Goal: Find contact information: Find contact information

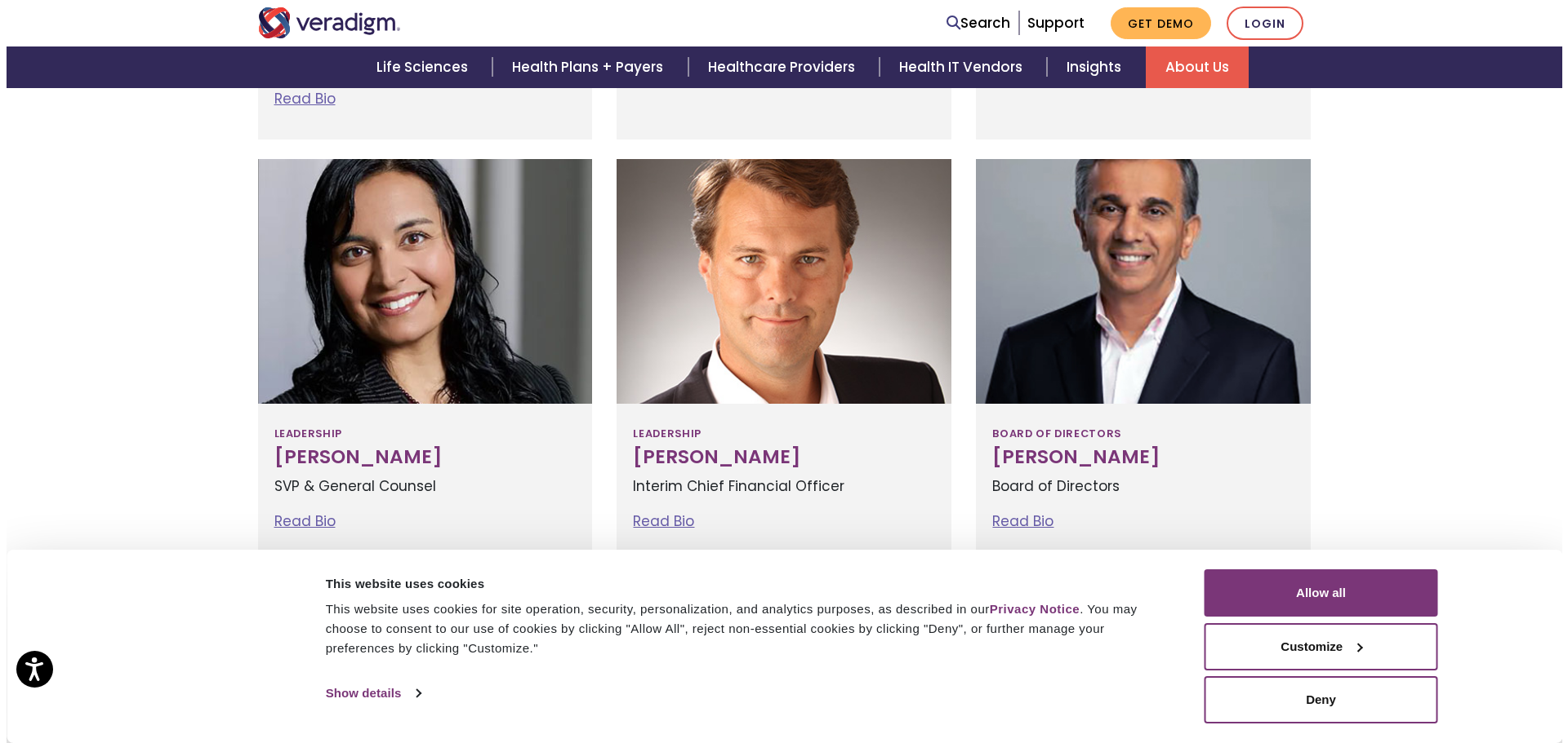
scroll to position [708, 0]
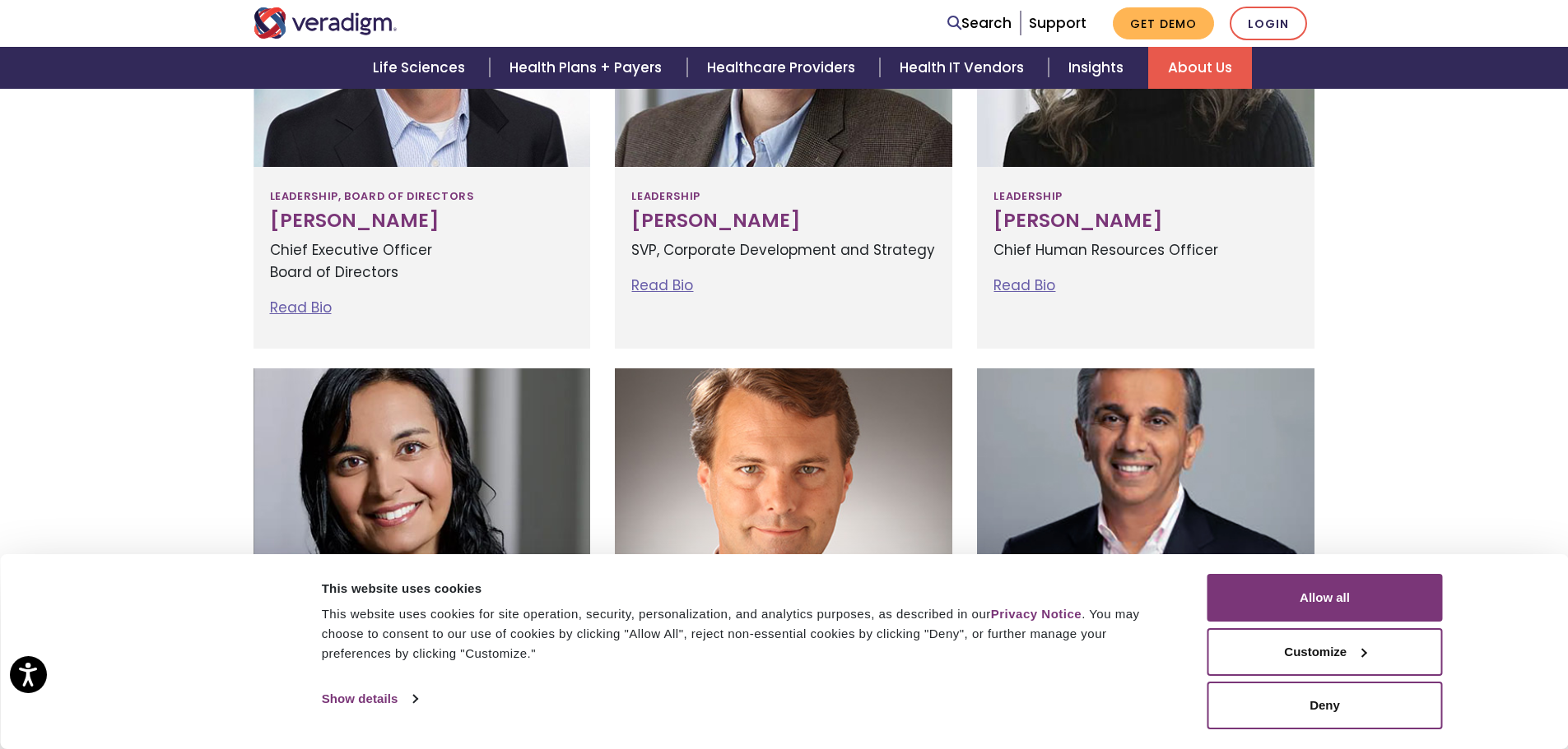
click at [285, 311] on link "Read Bio" at bounding box center [301, 308] width 62 height 19
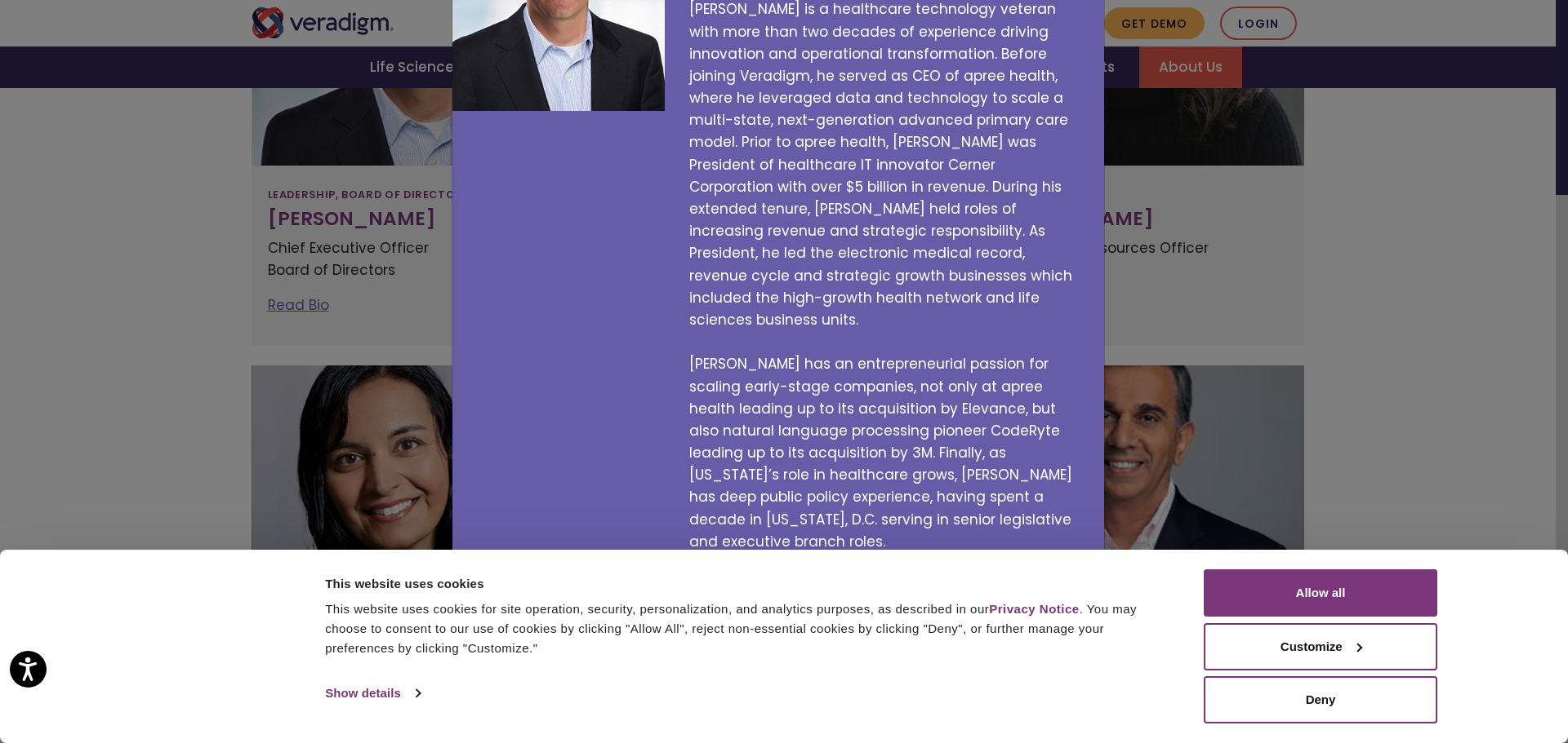
scroll to position [158, 0]
click at [1336, 602] on button "Allow all" at bounding box center [1320, 593] width 233 height 47
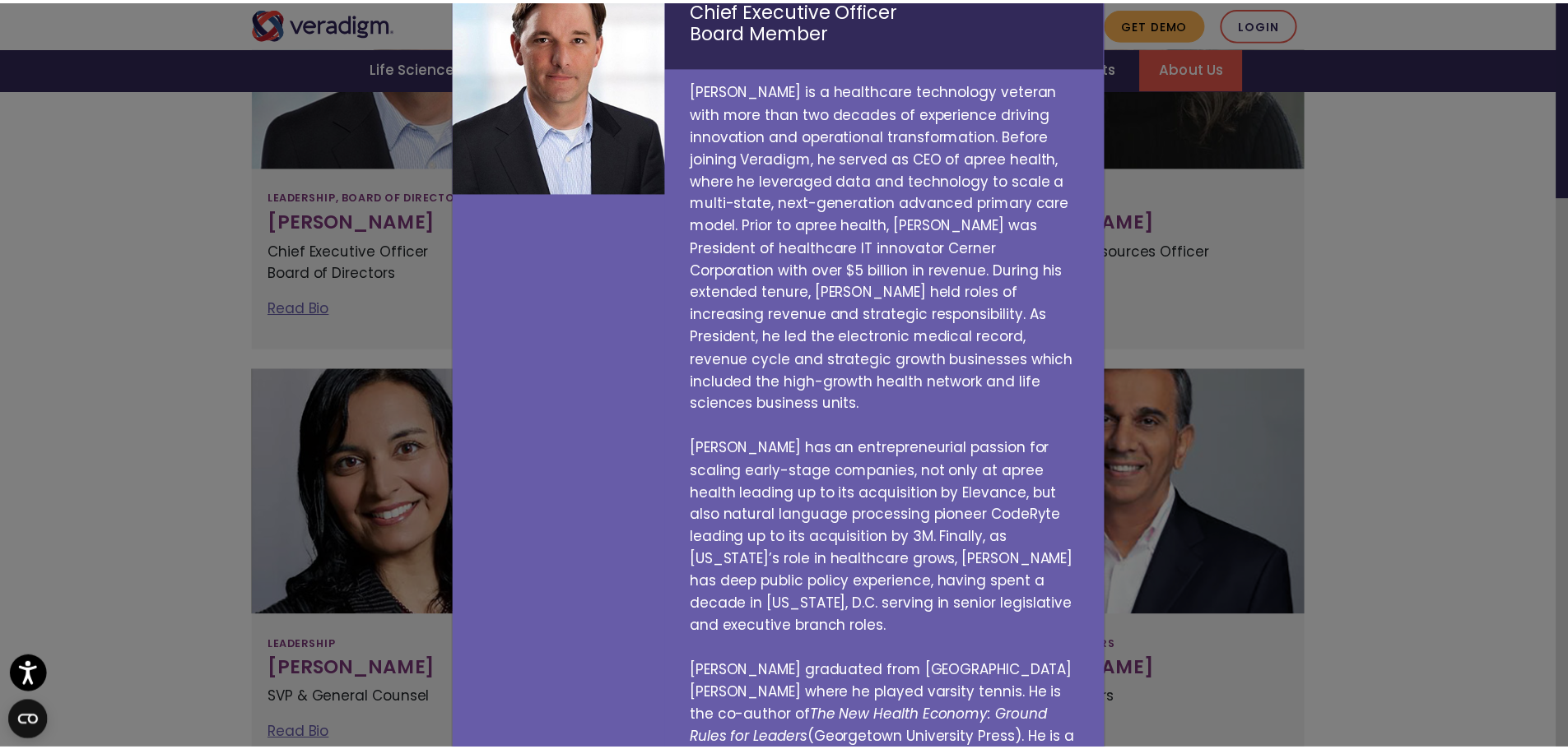
scroll to position [0, 0]
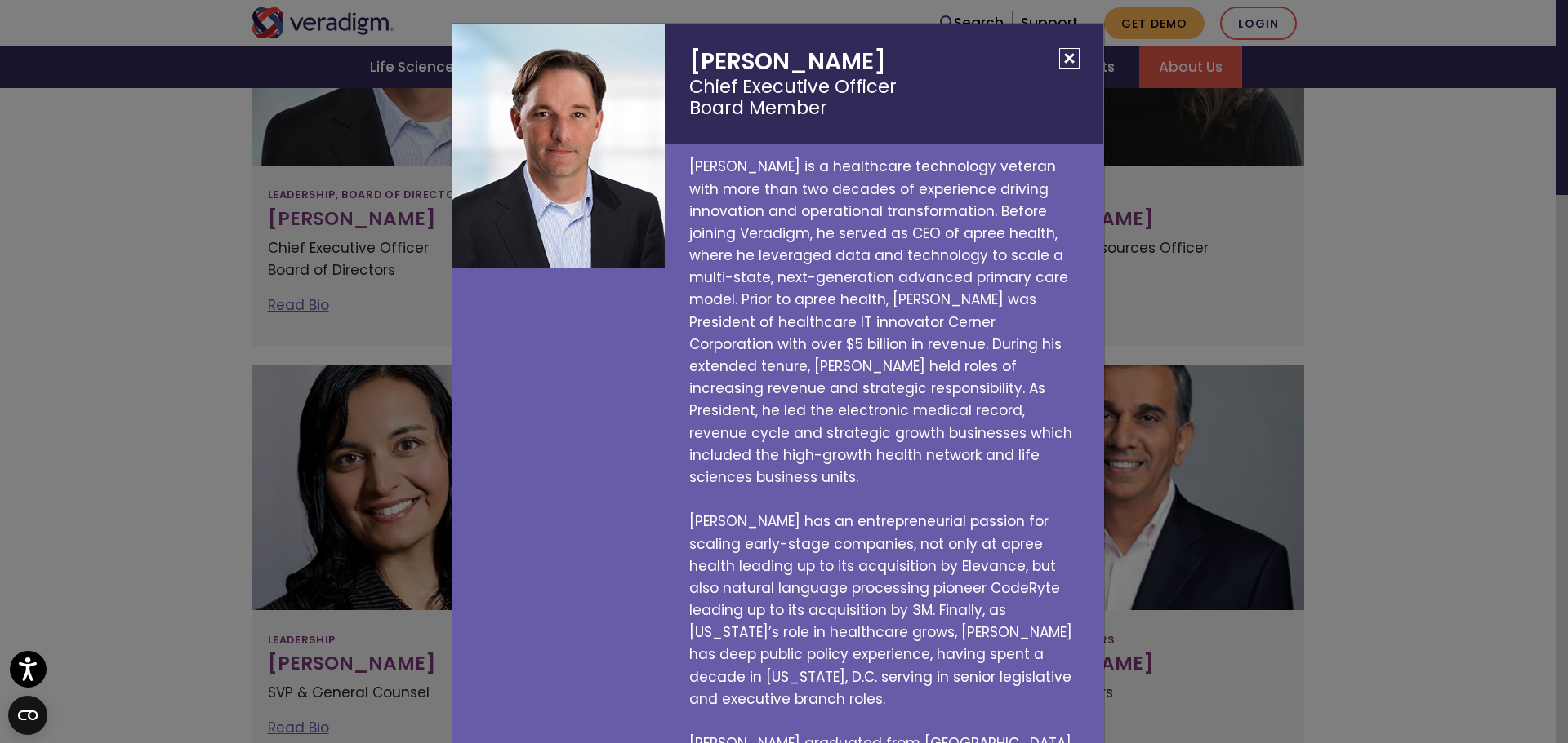
click at [1059, 59] on button "Close" at bounding box center [1068, 58] width 20 height 20
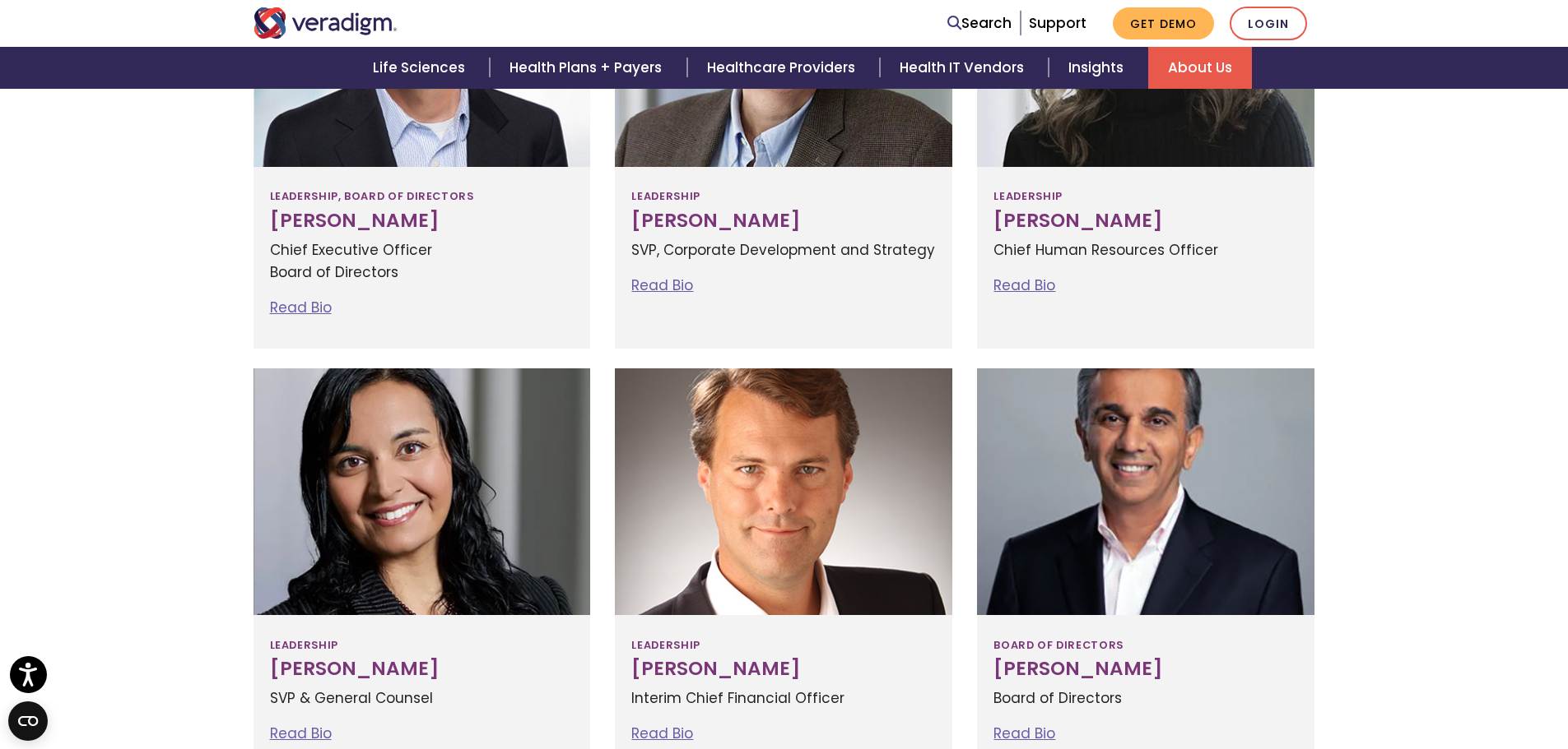
click at [804, 519] on div at bounding box center [784, 492] width 337 height 247
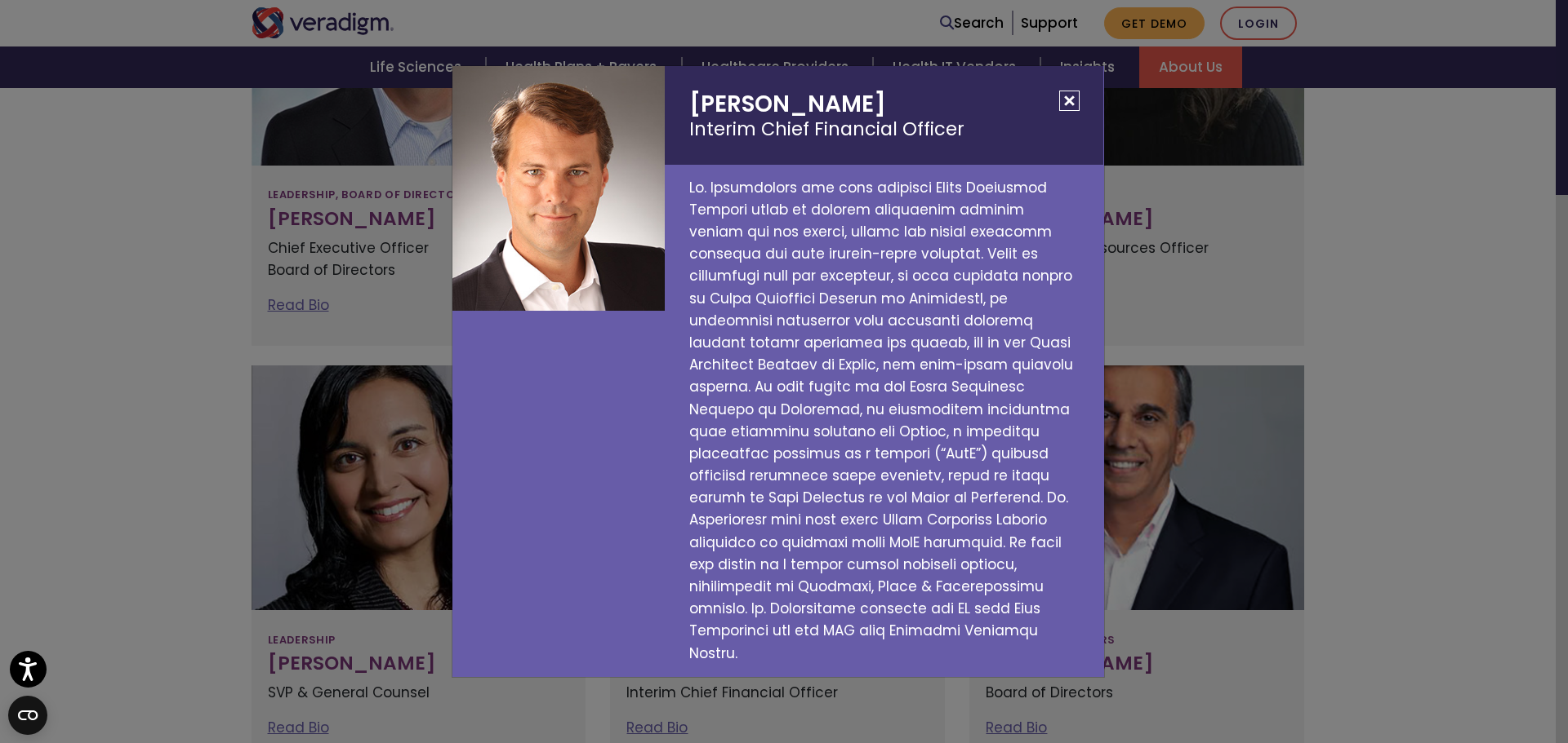
click at [1065, 111] on button "Close" at bounding box center [1068, 100] width 20 height 20
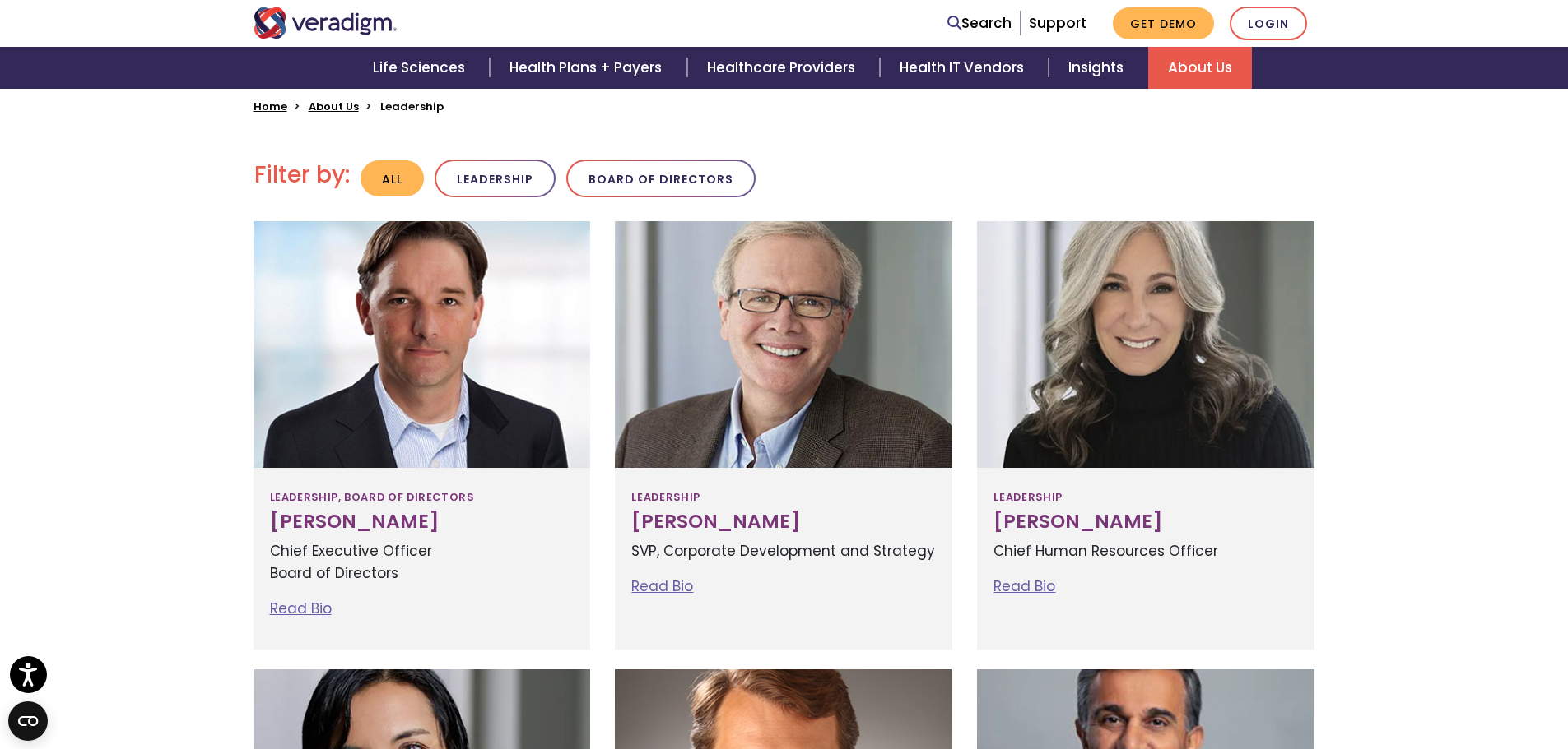
scroll to position [385, 0]
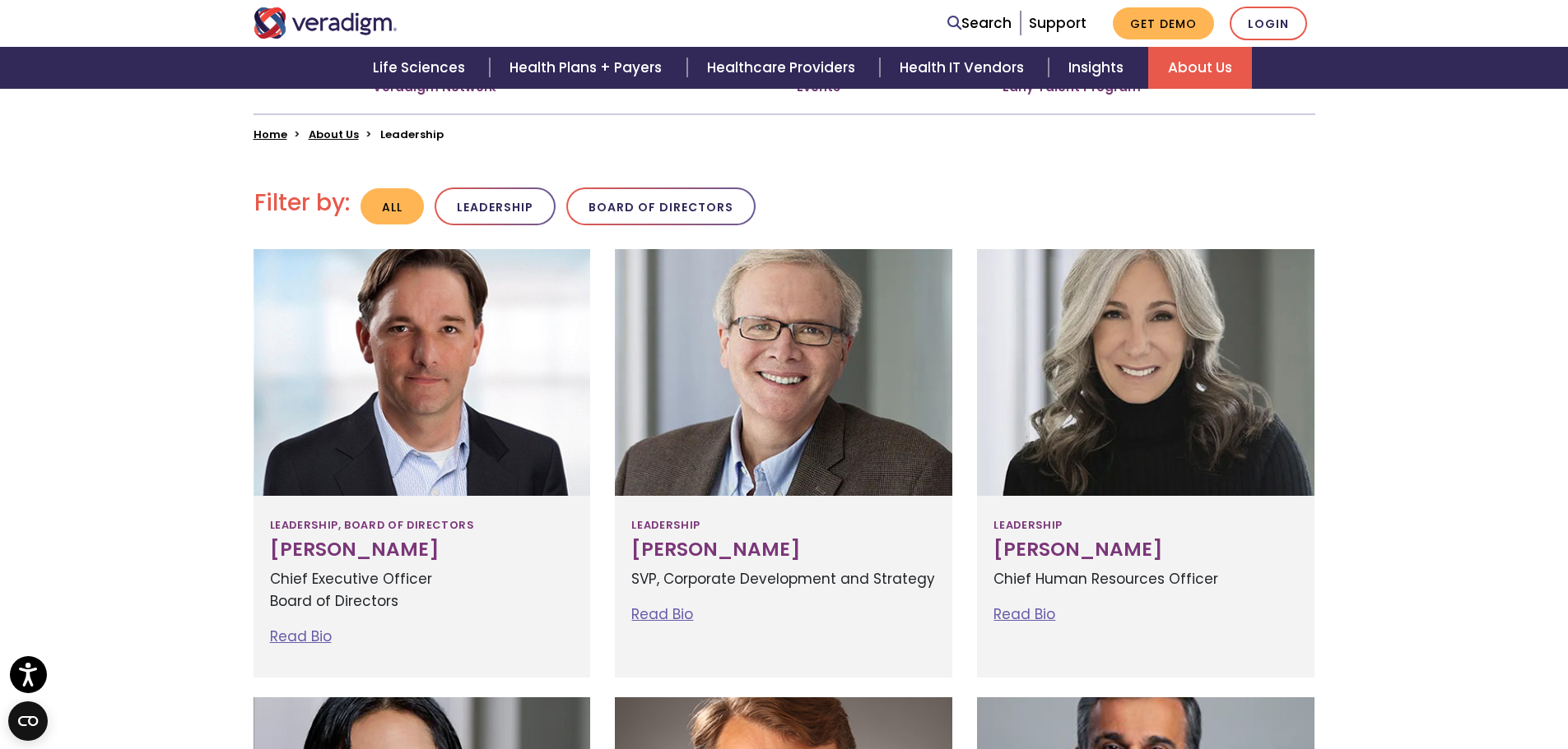
click at [275, 131] on link "Home" at bounding box center [270, 134] width 34 height 16
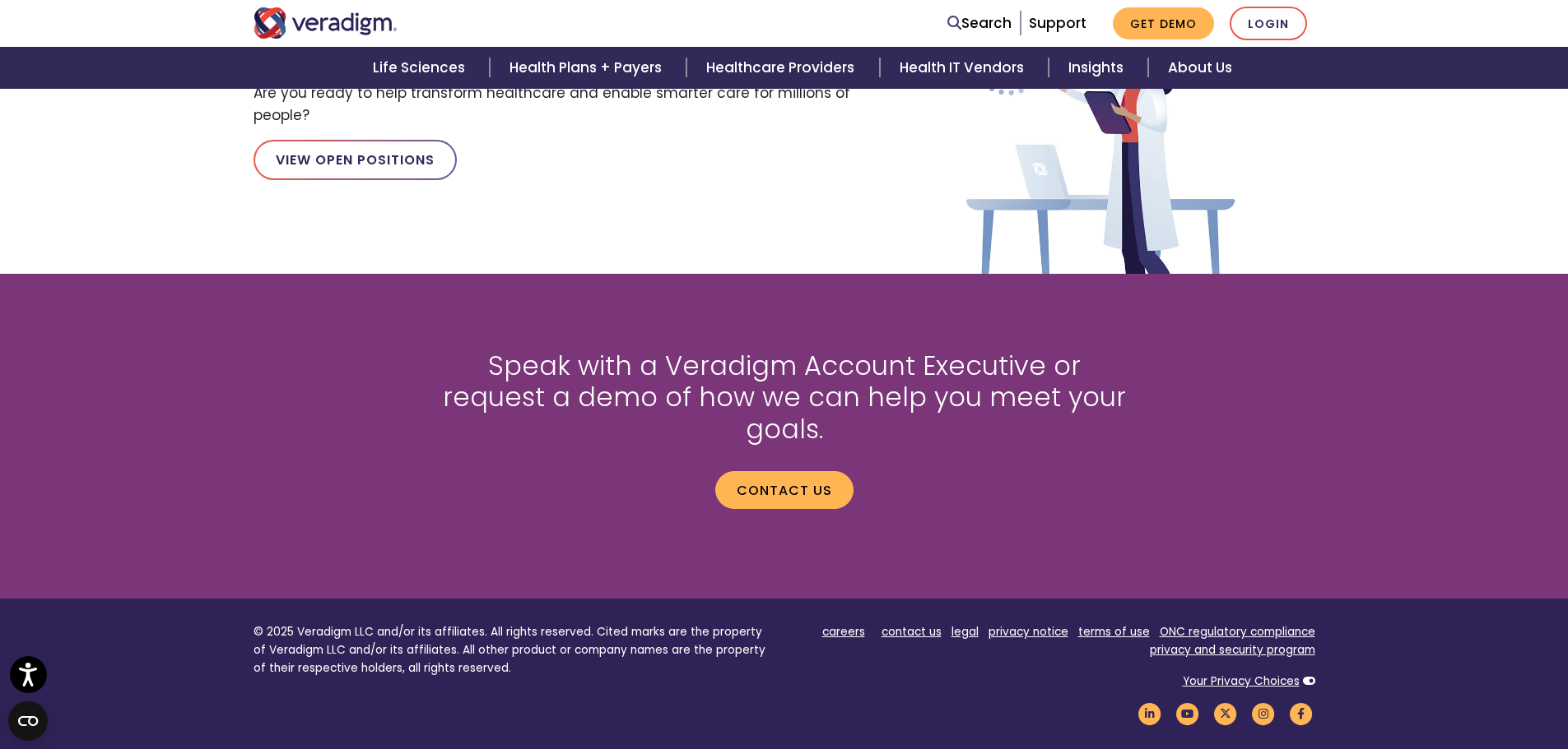
scroll to position [2057, 0]
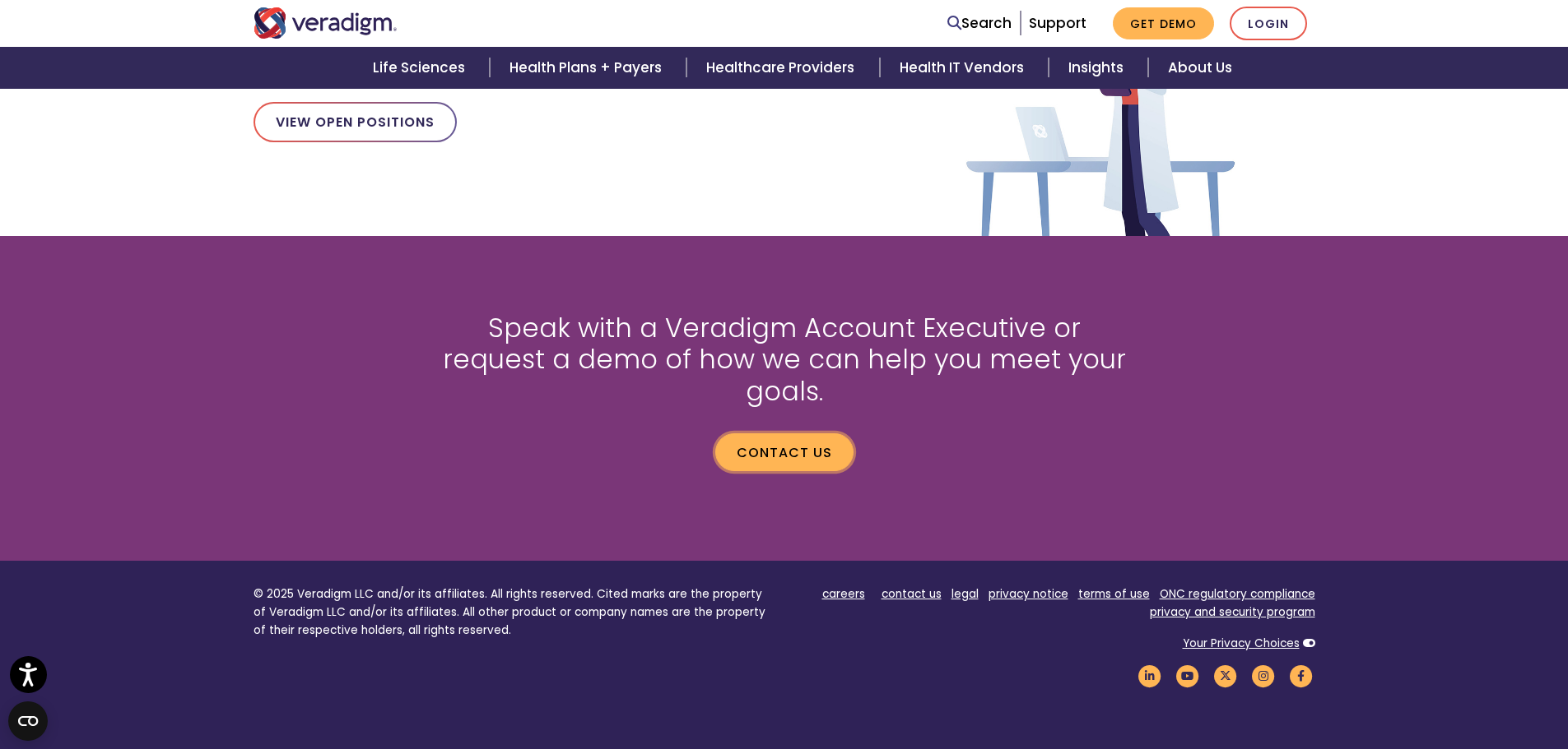
click at [779, 433] on link "Contact us" at bounding box center [784, 452] width 138 height 38
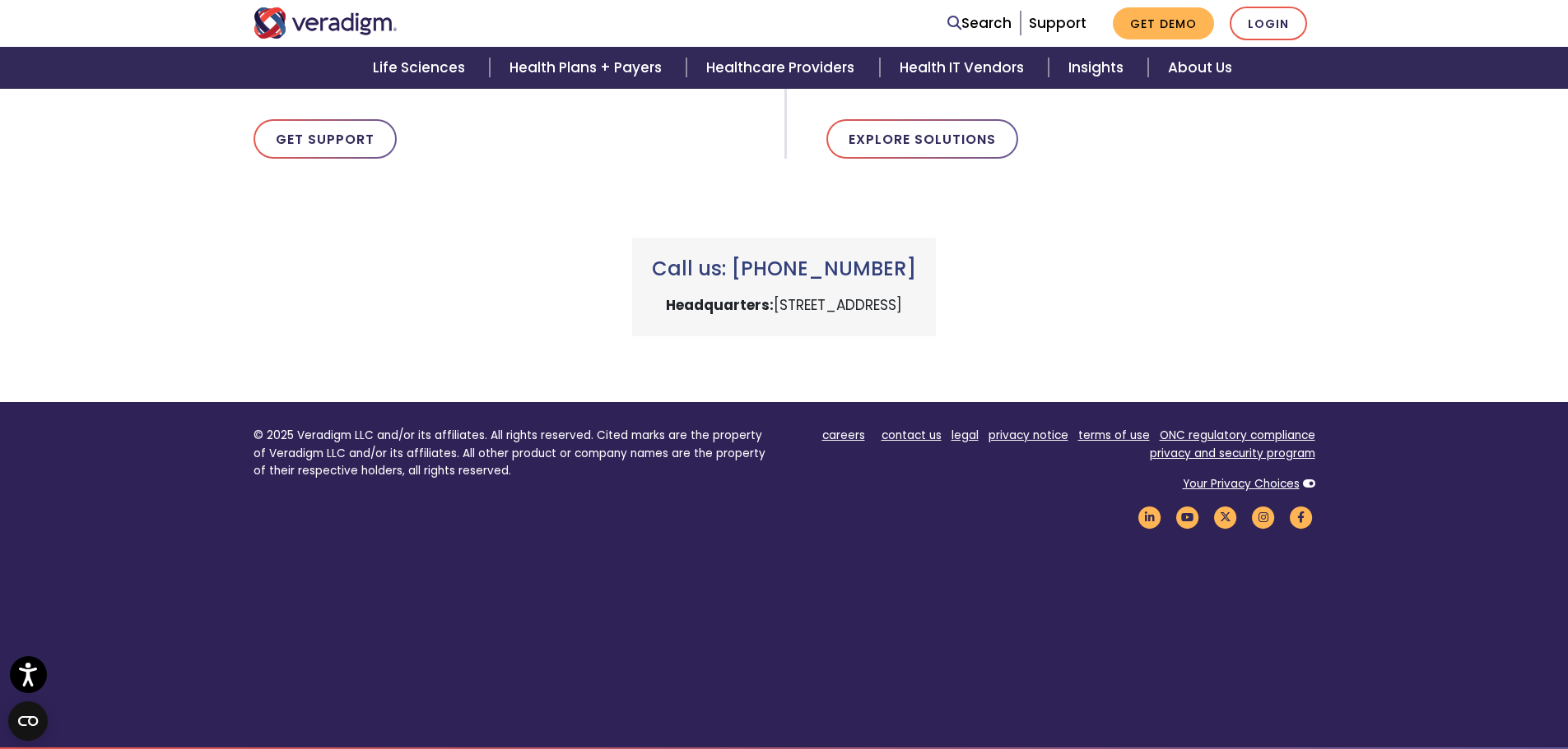
scroll to position [673, 0]
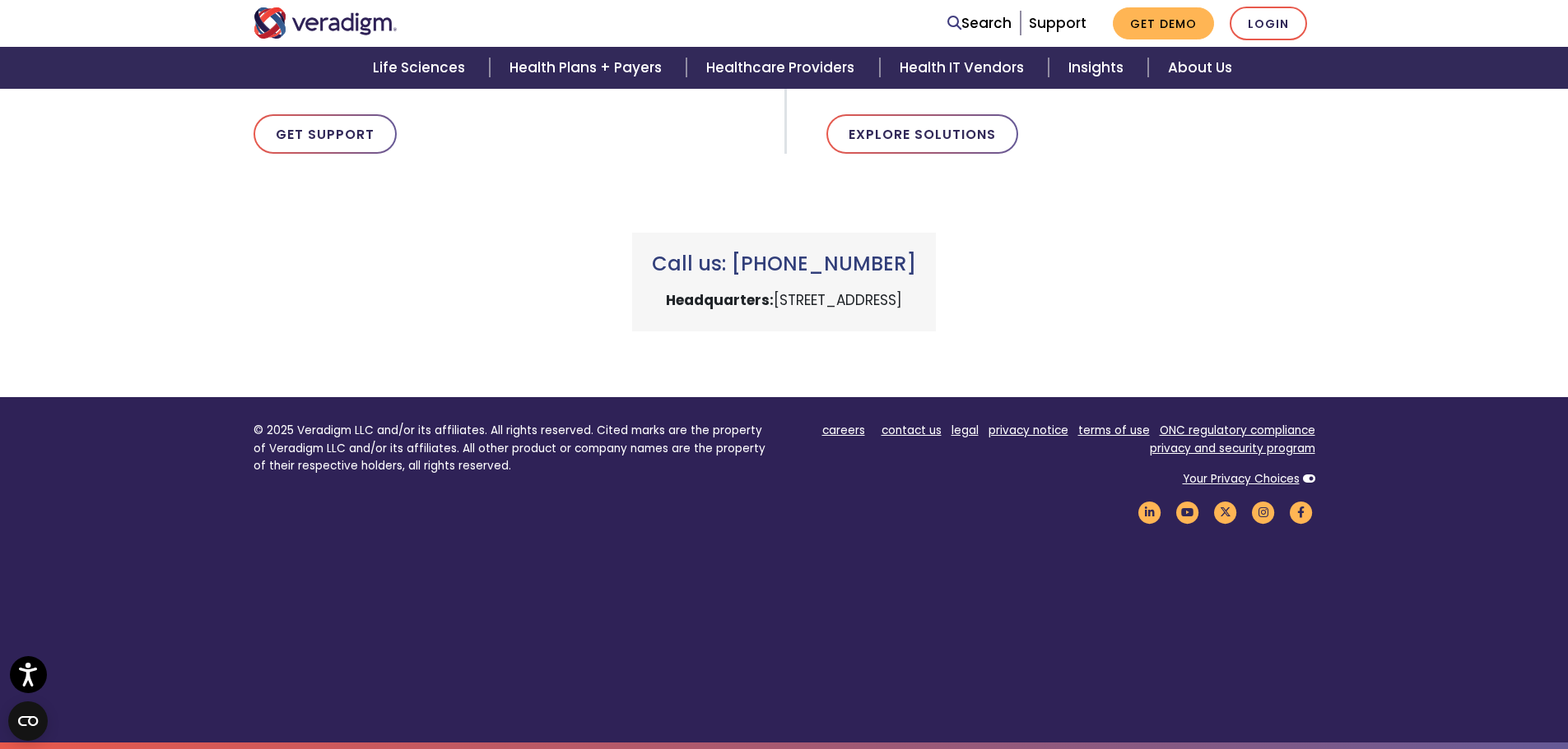
click at [912, 429] on link "contact us" at bounding box center [912, 430] width 60 height 16
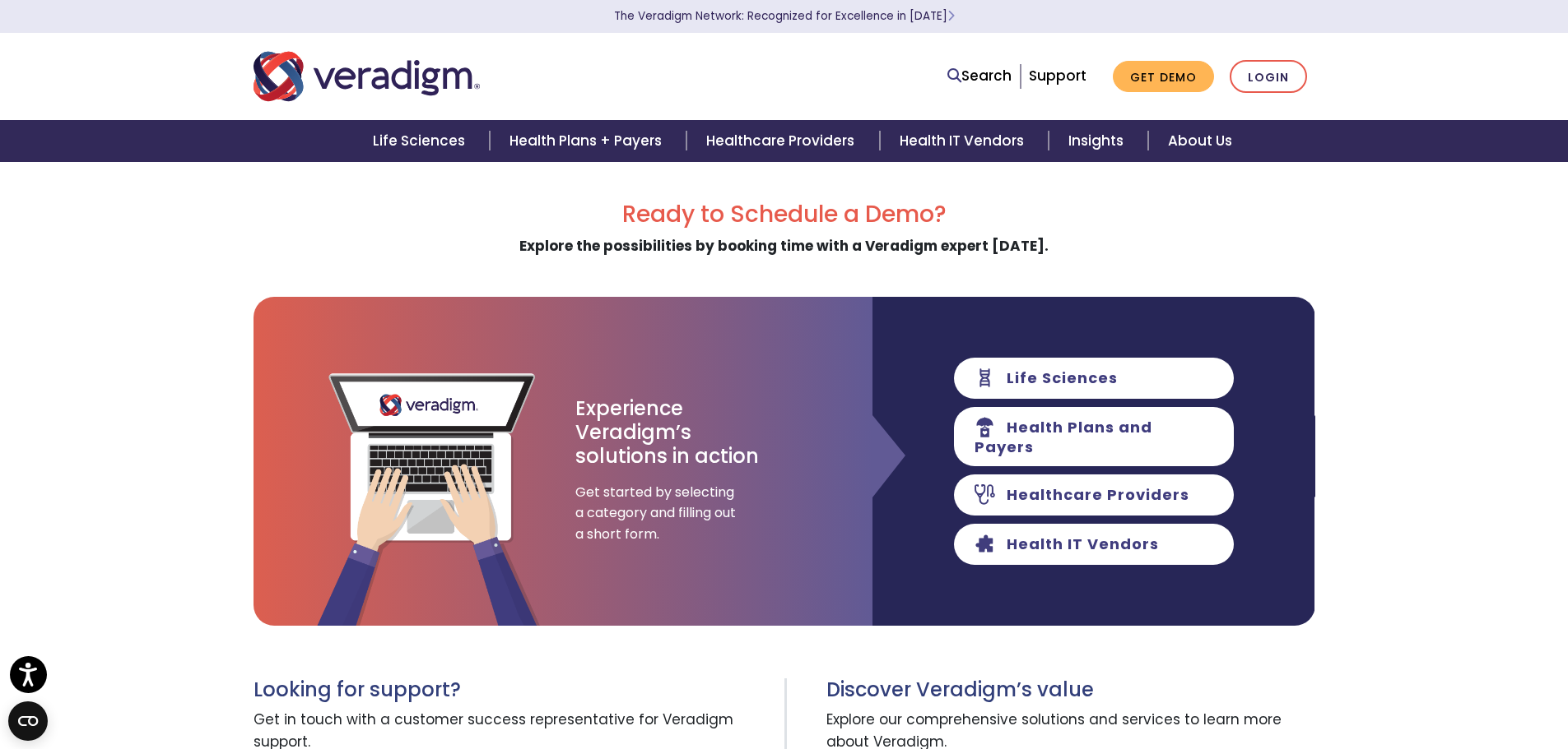
click at [1029, 532] on link "Health IT Vendors" at bounding box center [1094, 544] width 280 height 41
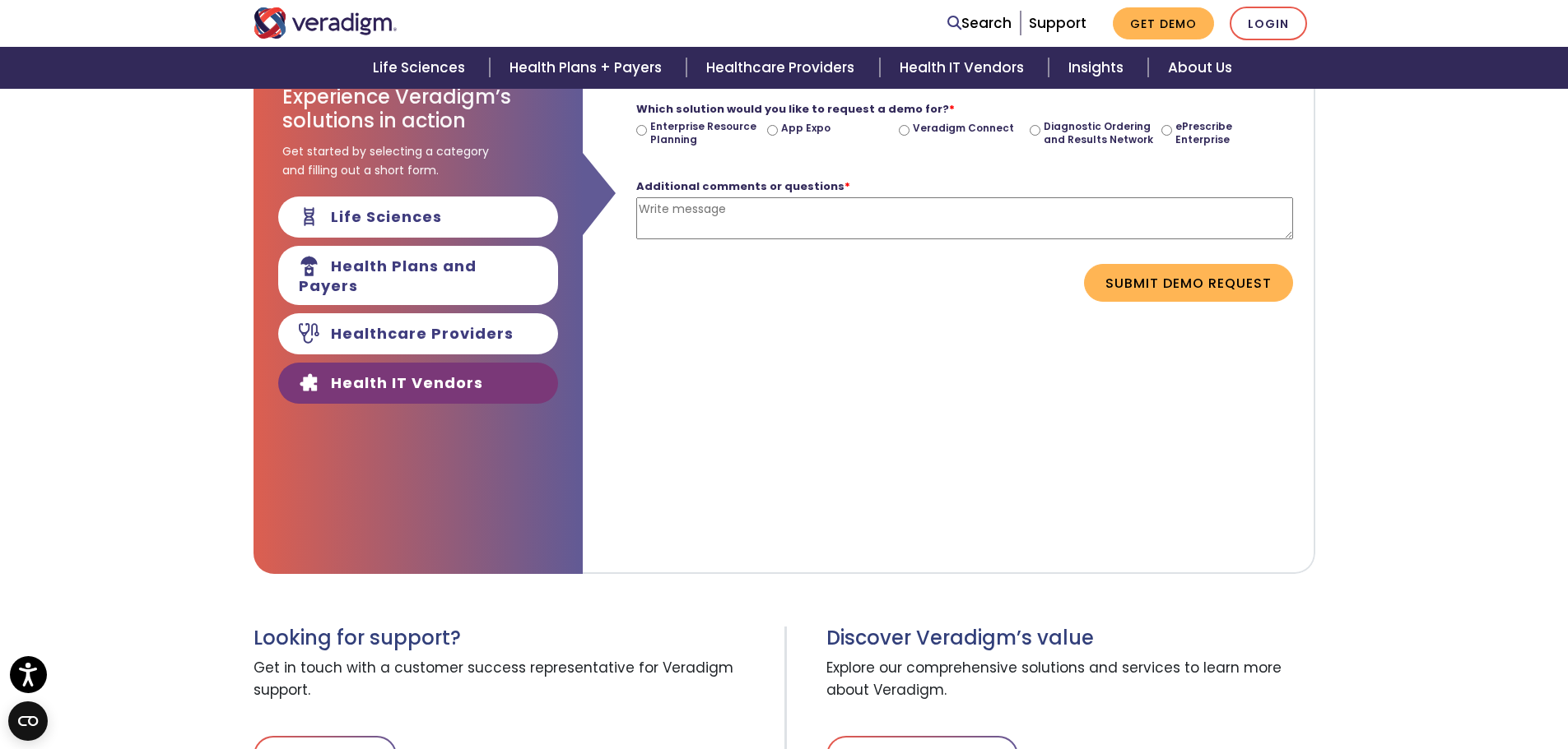
scroll to position [83, 0]
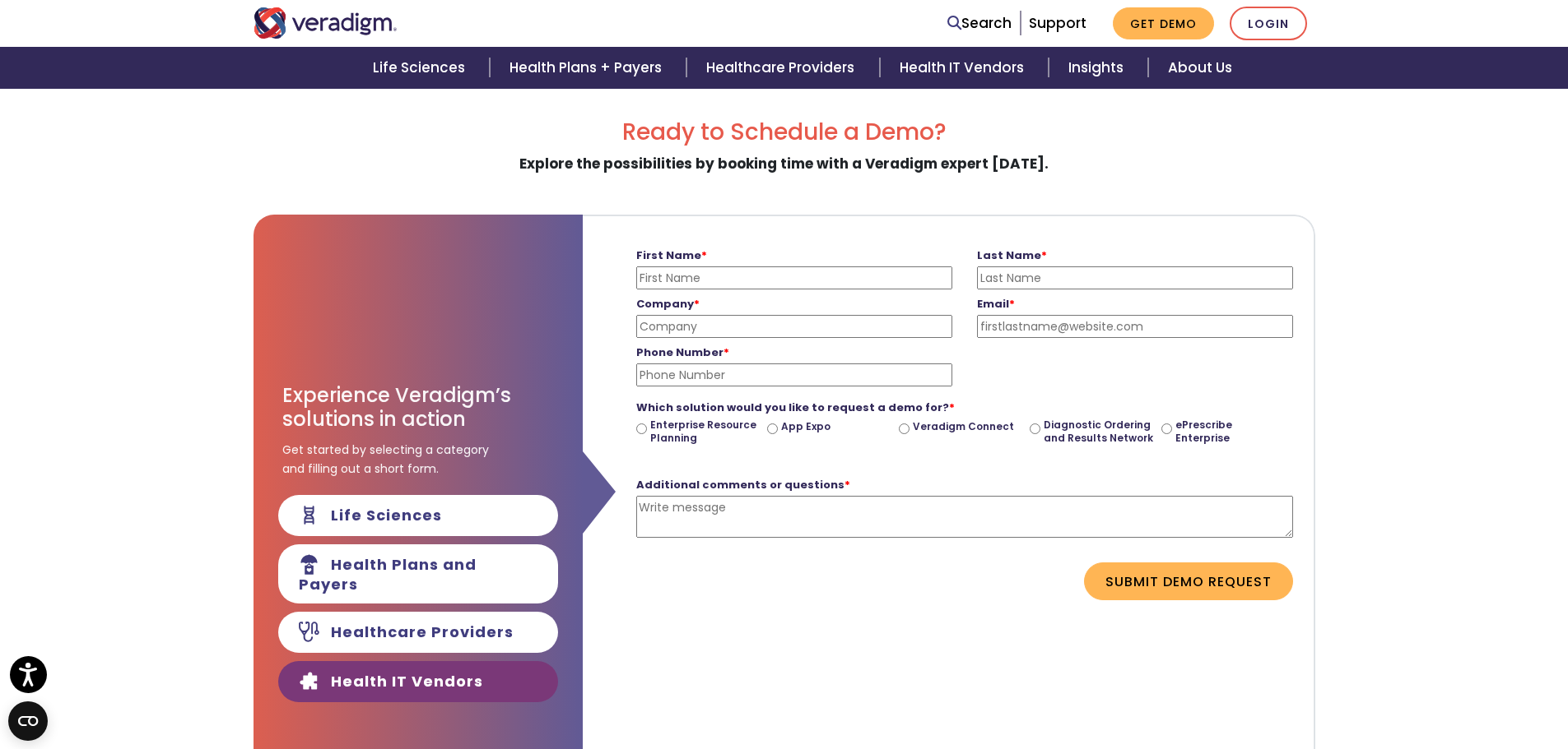
scroll to position [673, 0]
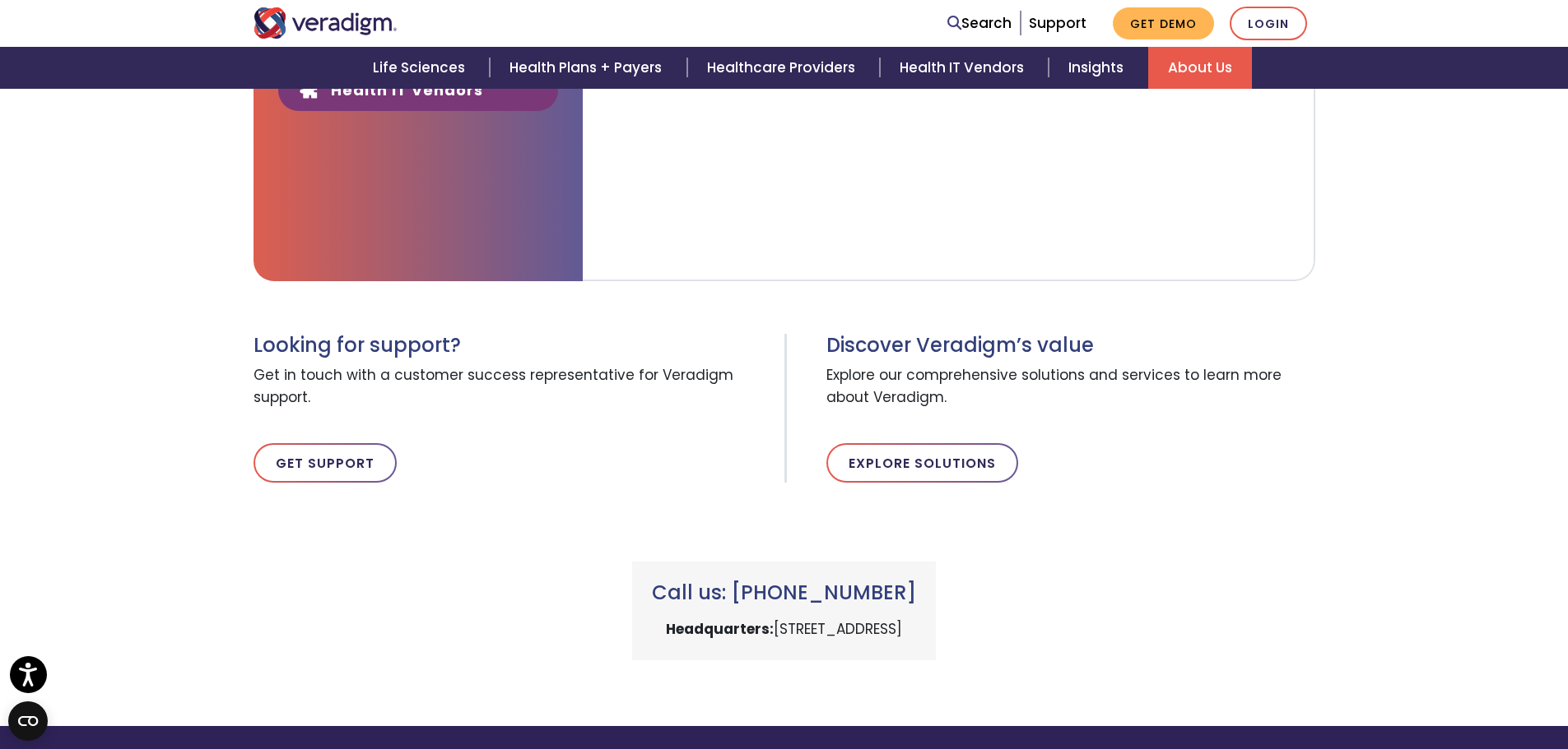
click at [1211, 66] on link "About Us" at bounding box center [1200, 67] width 104 height 42
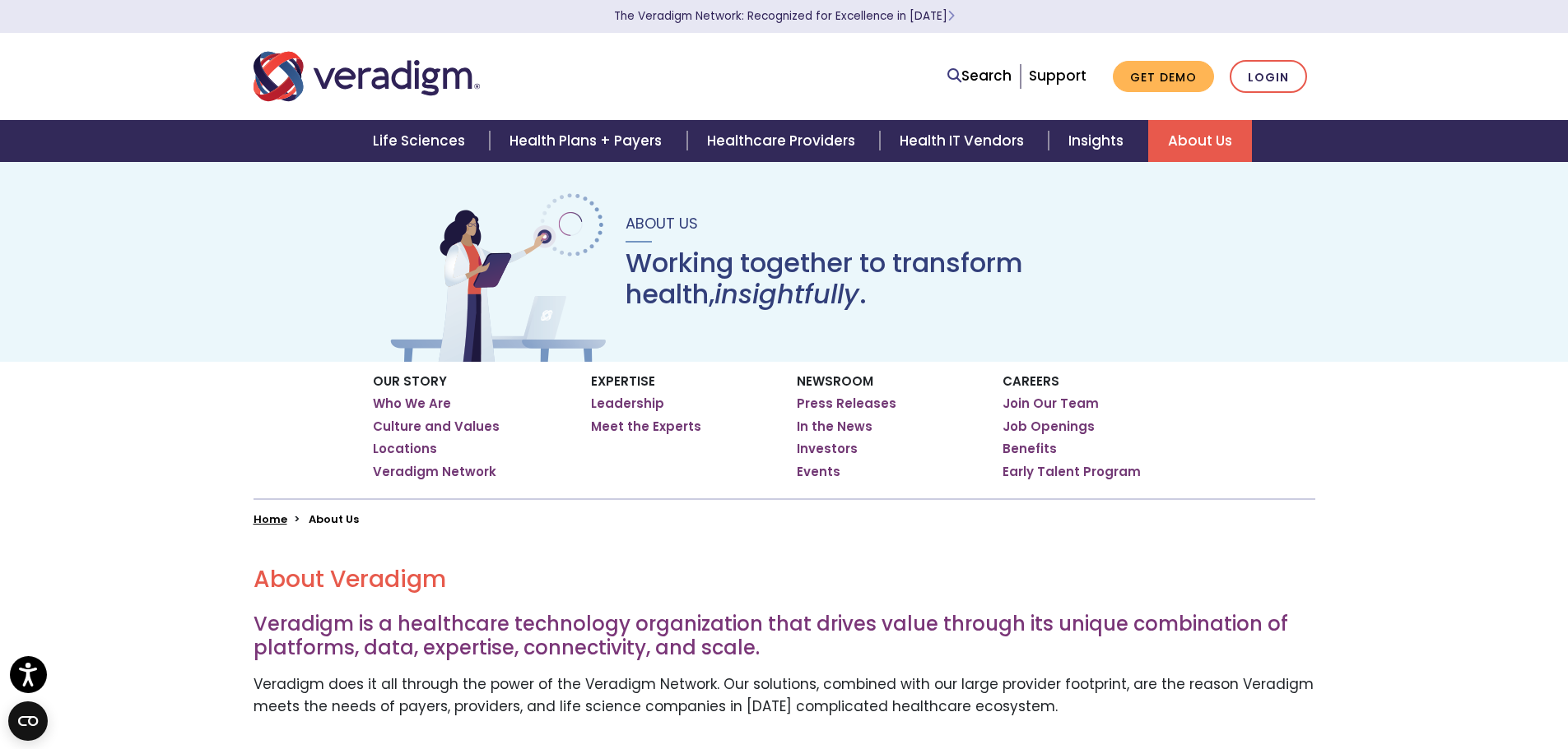
click at [393, 448] on link "Locations" at bounding box center [405, 449] width 64 height 17
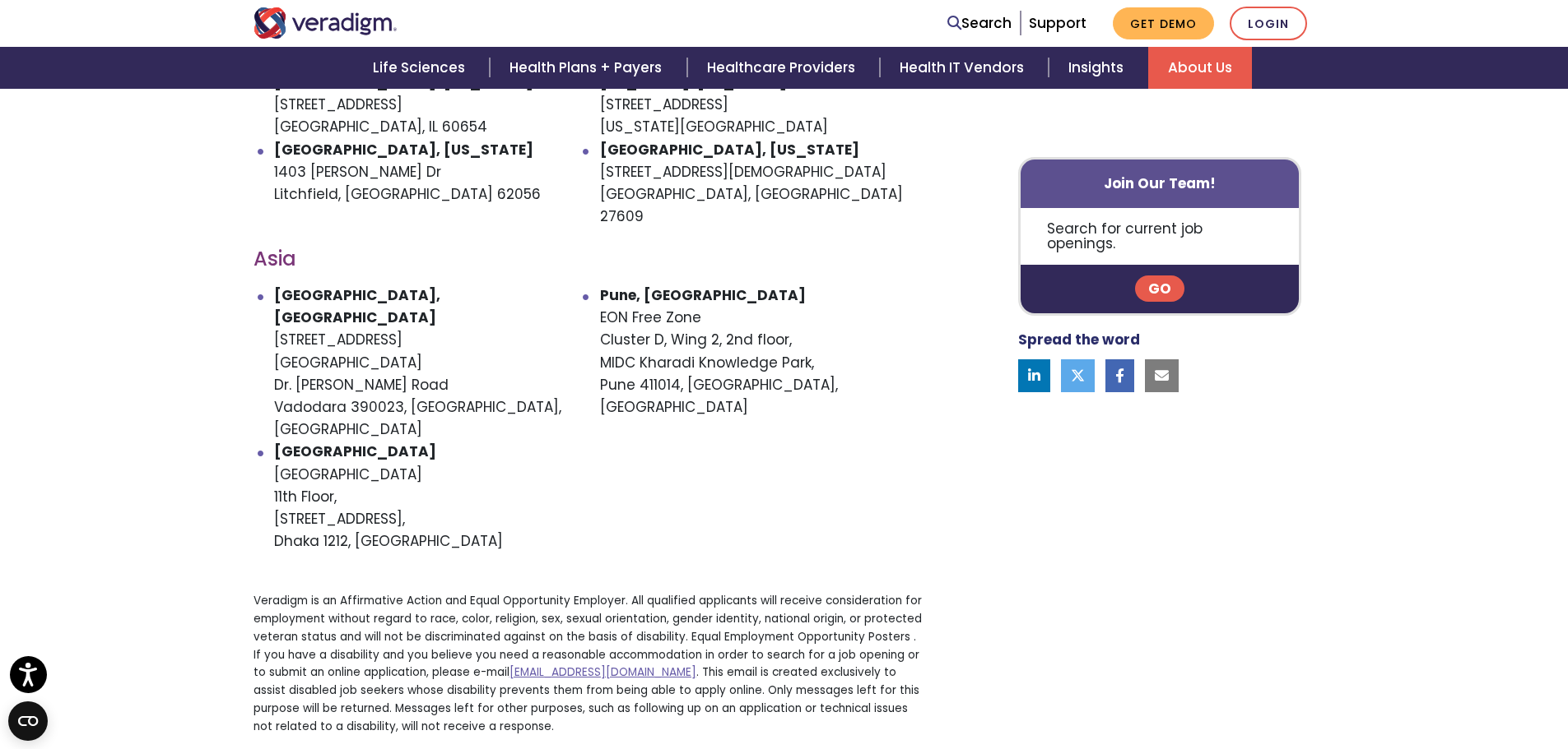
scroll to position [1234, 0]
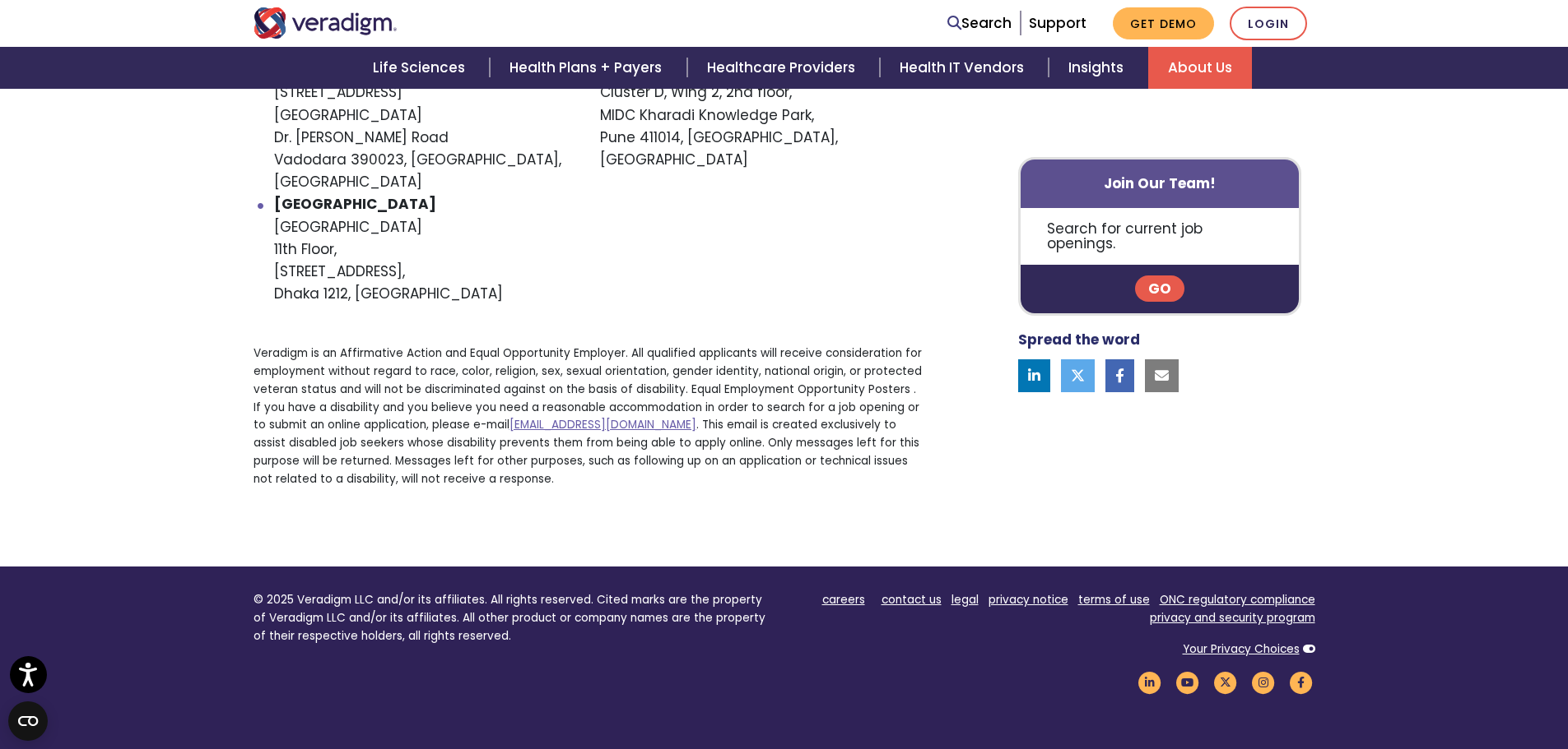
click at [969, 593] on link "legal" at bounding box center [965, 600] width 27 height 16
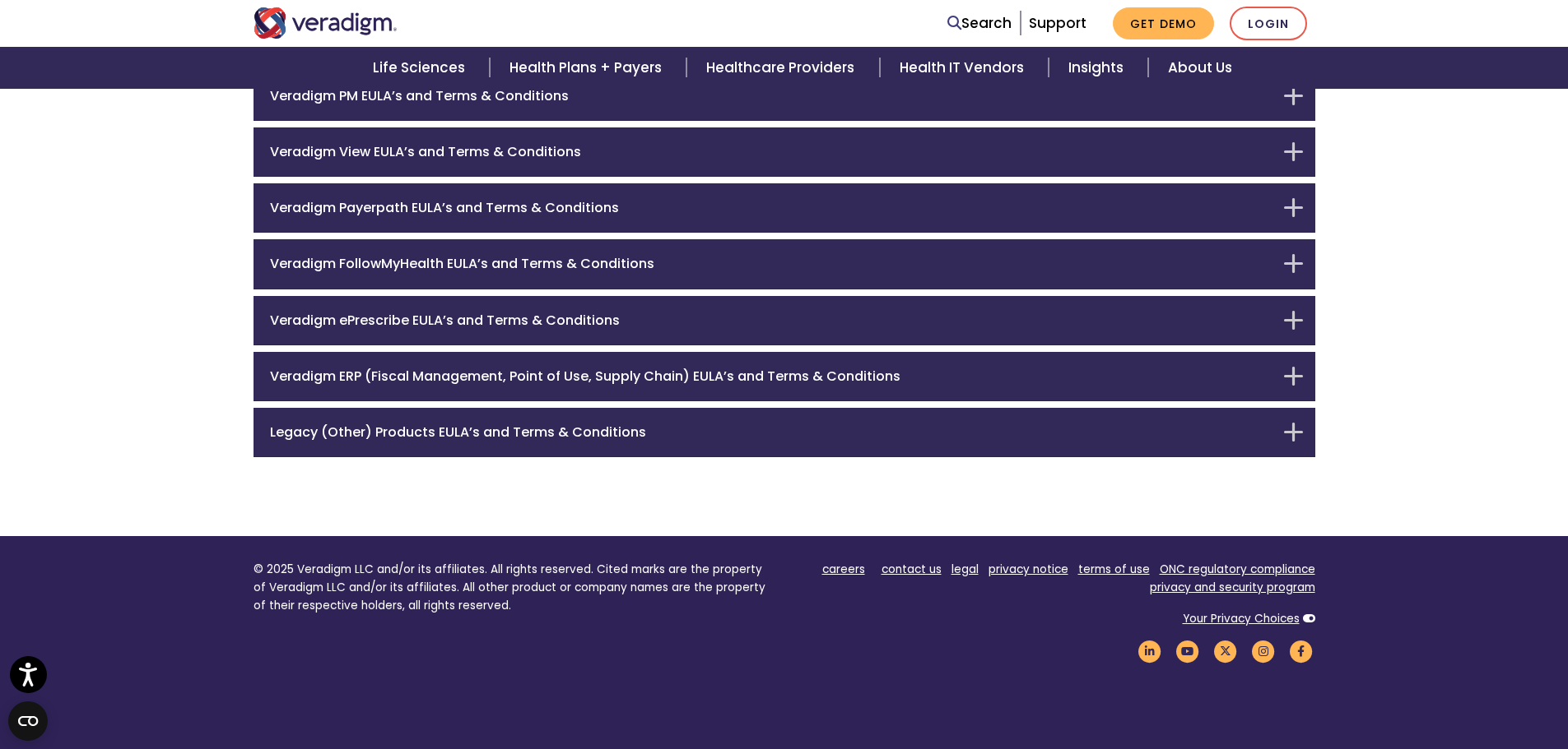
scroll to position [479, 0]
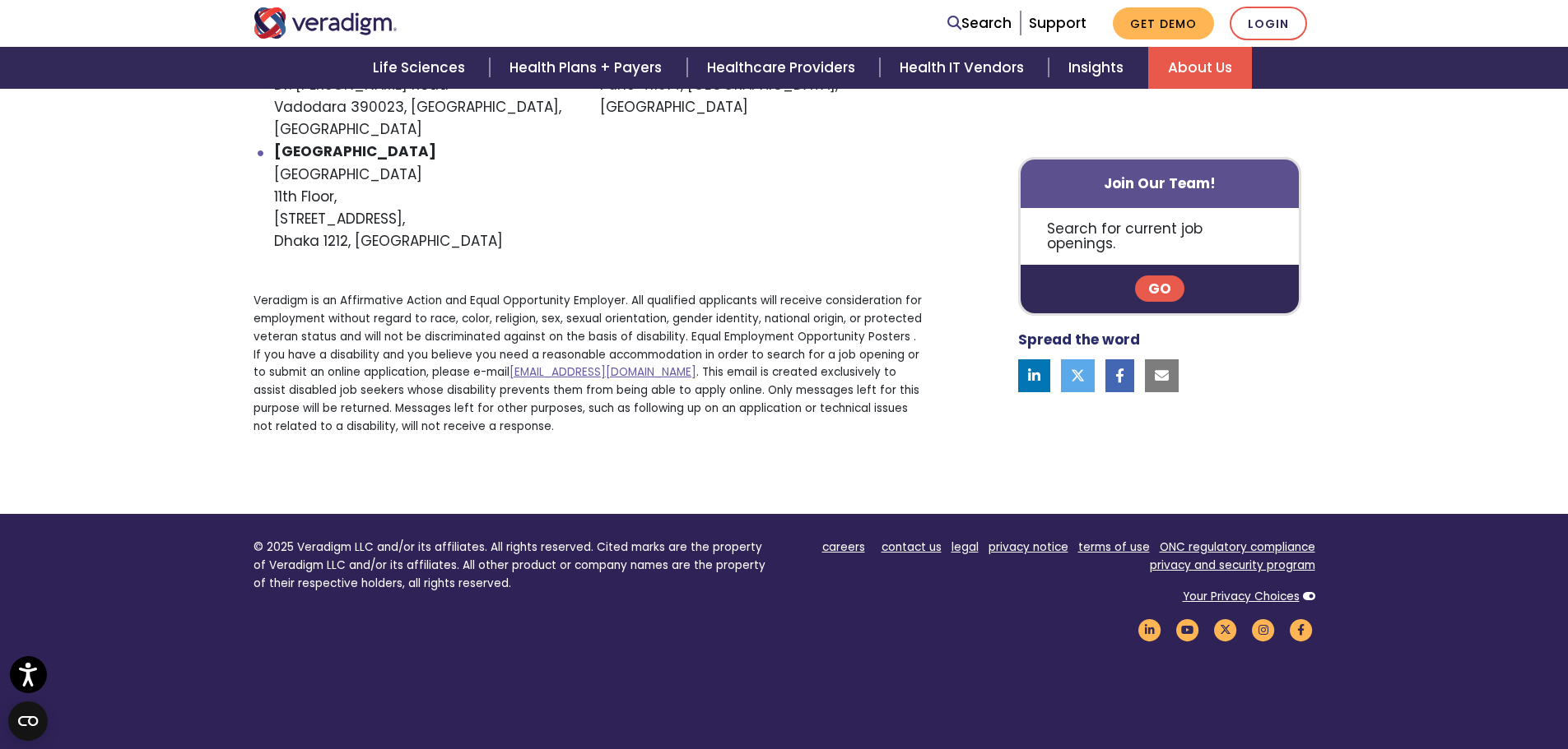
scroll to position [1314, 0]
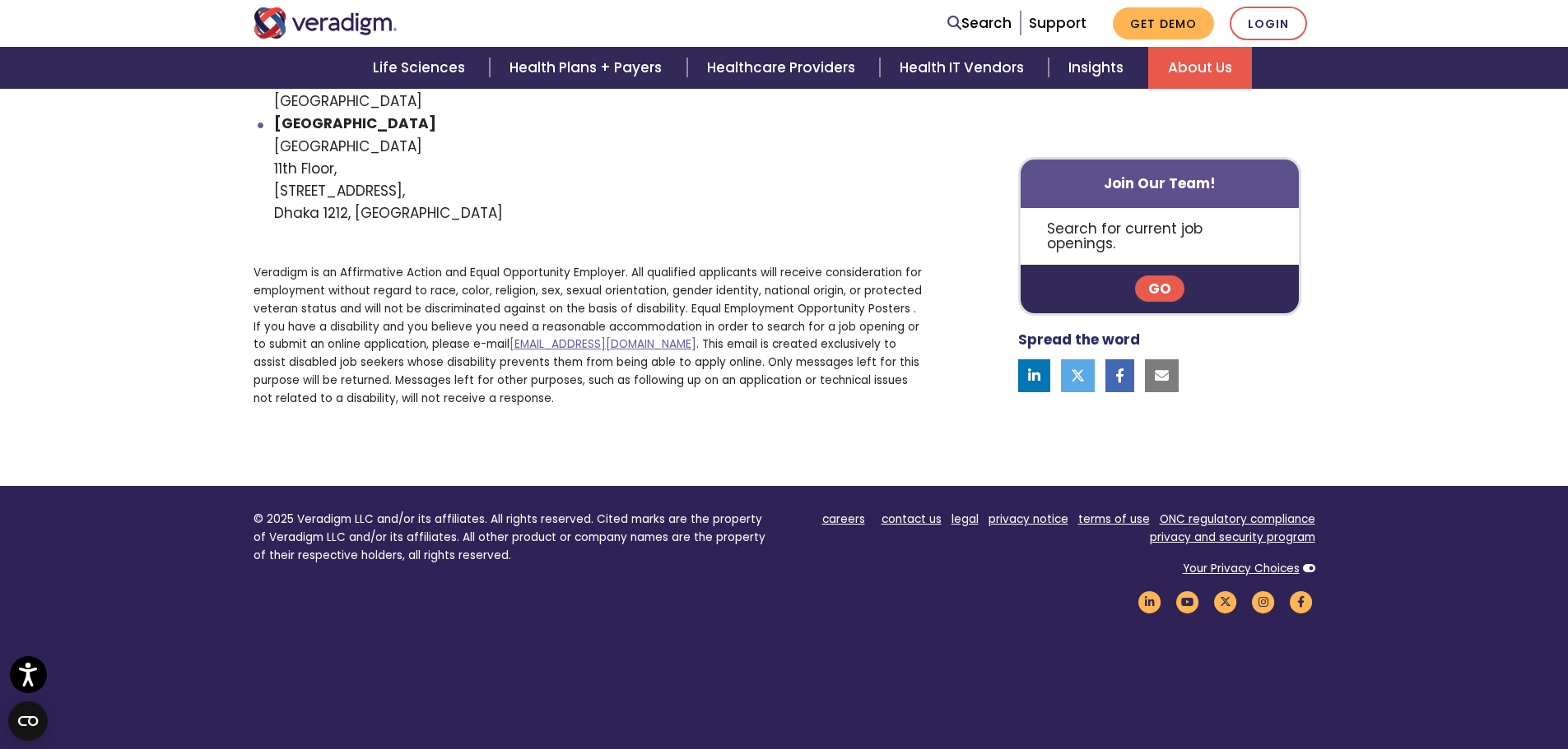
click at [918, 512] on link "contact us" at bounding box center [912, 520] width 60 height 16
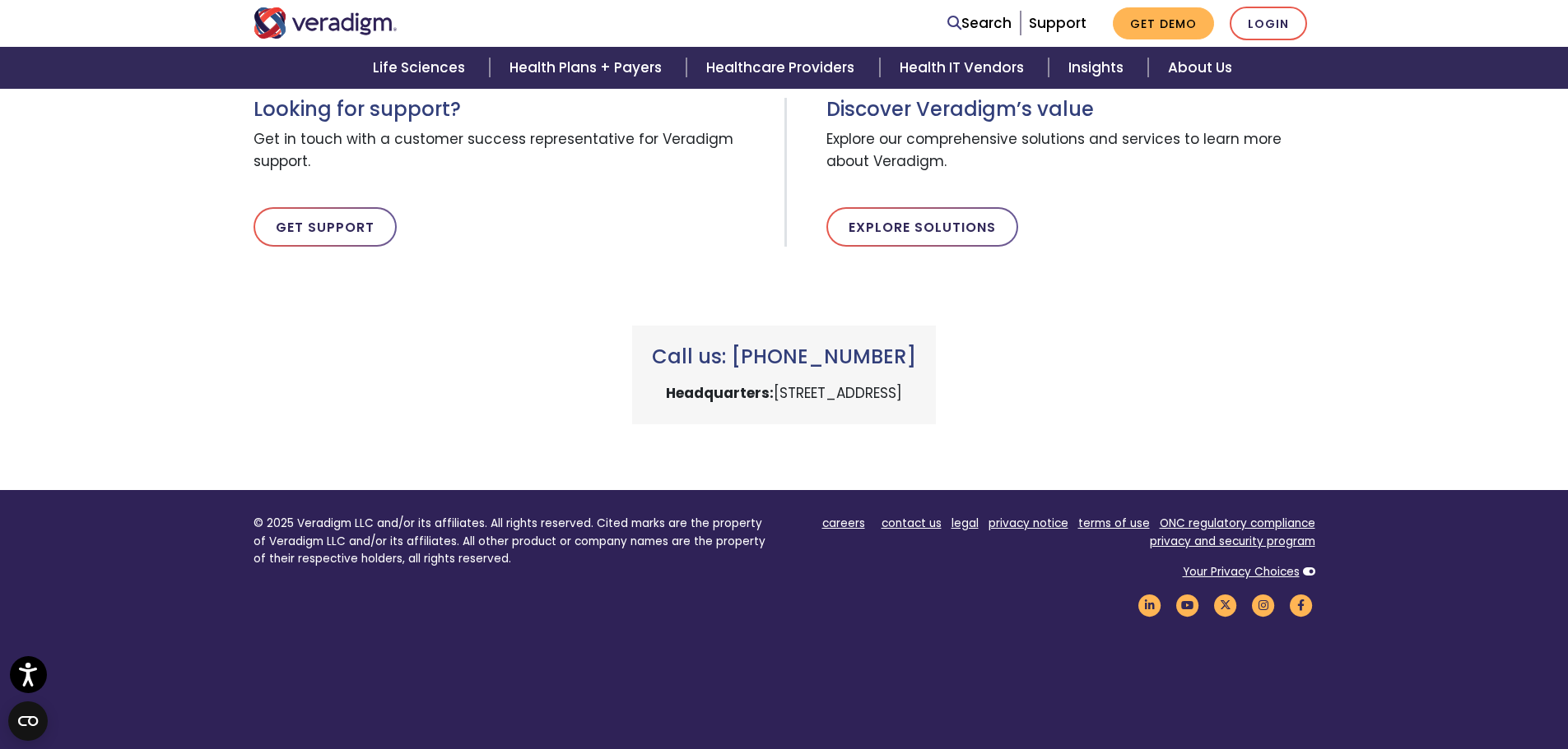
scroll to position [673, 0]
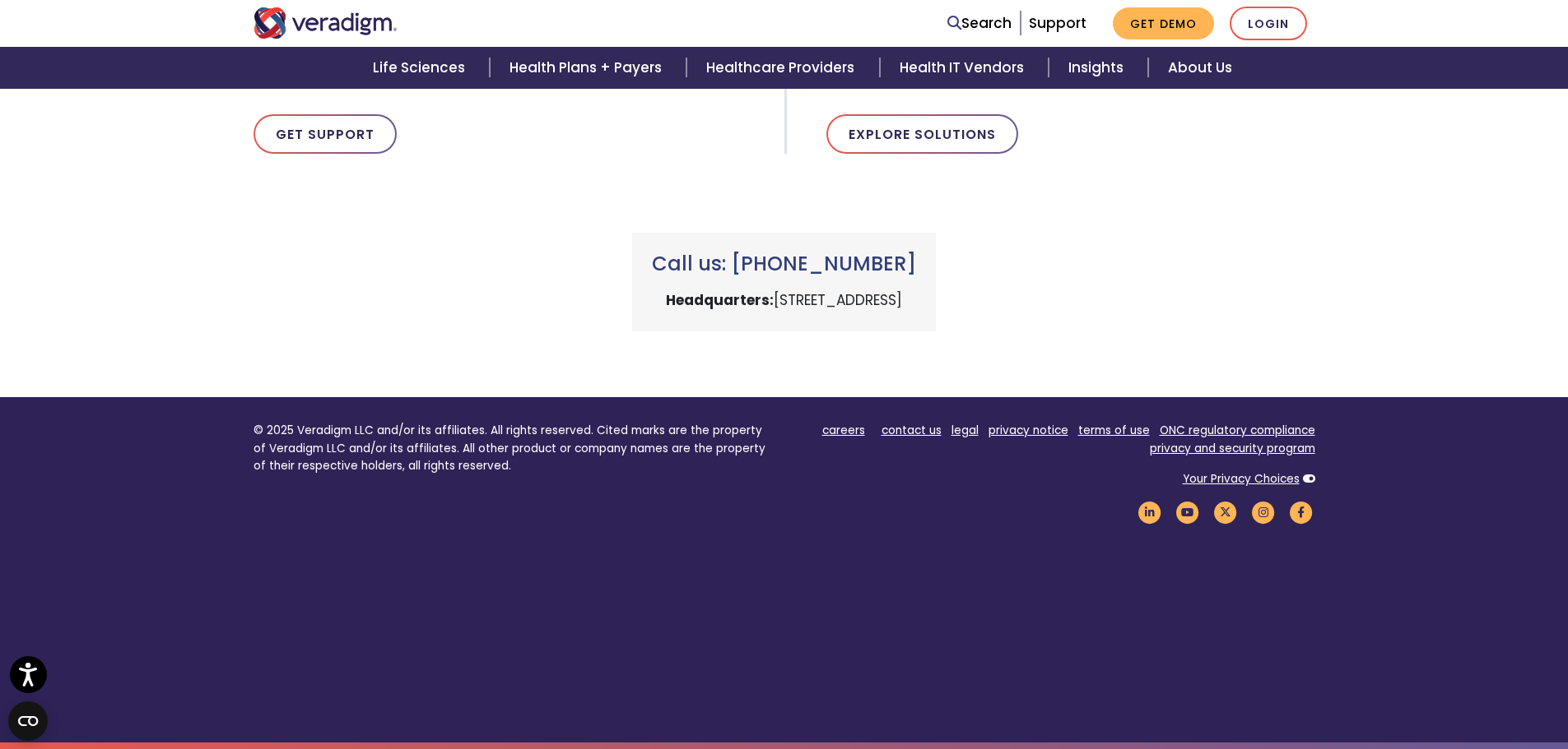
click at [356, 26] on img "Veradigm logo" at bounding box center [326, 23] width 144 height 31
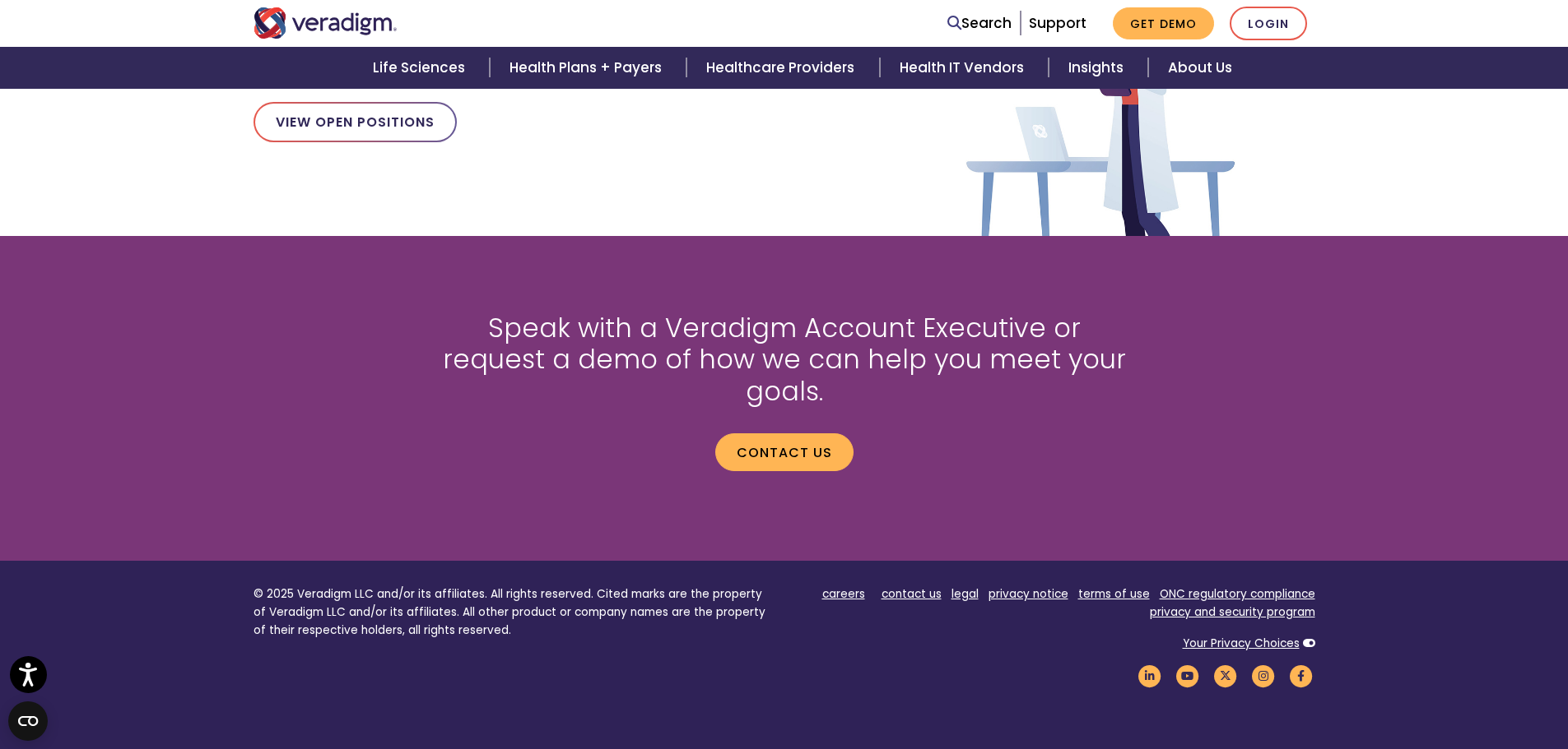
scroll to position [2139, 0]
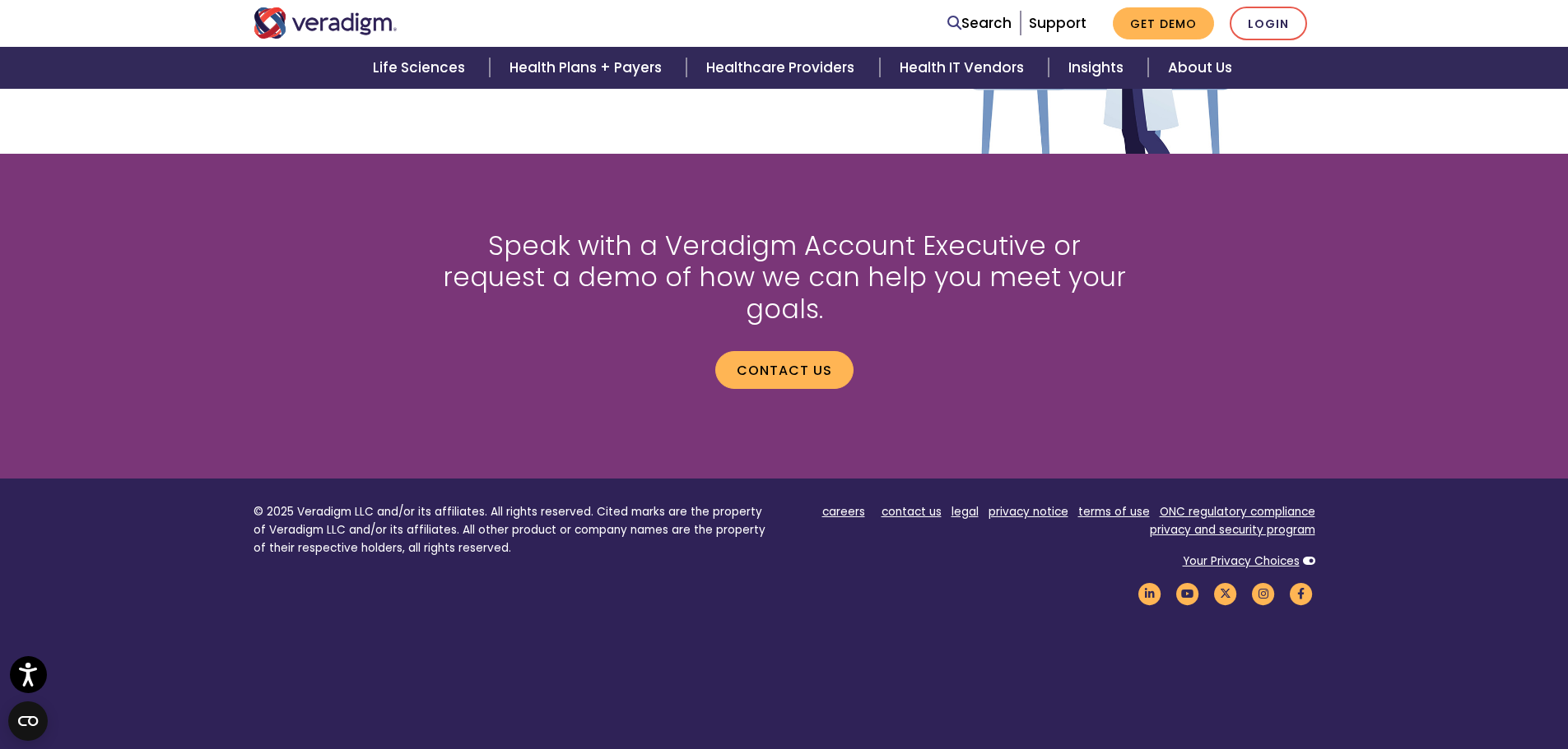
click at [907, 504] on link "contact us" at bounding box center [912, 512] width 60 height 16
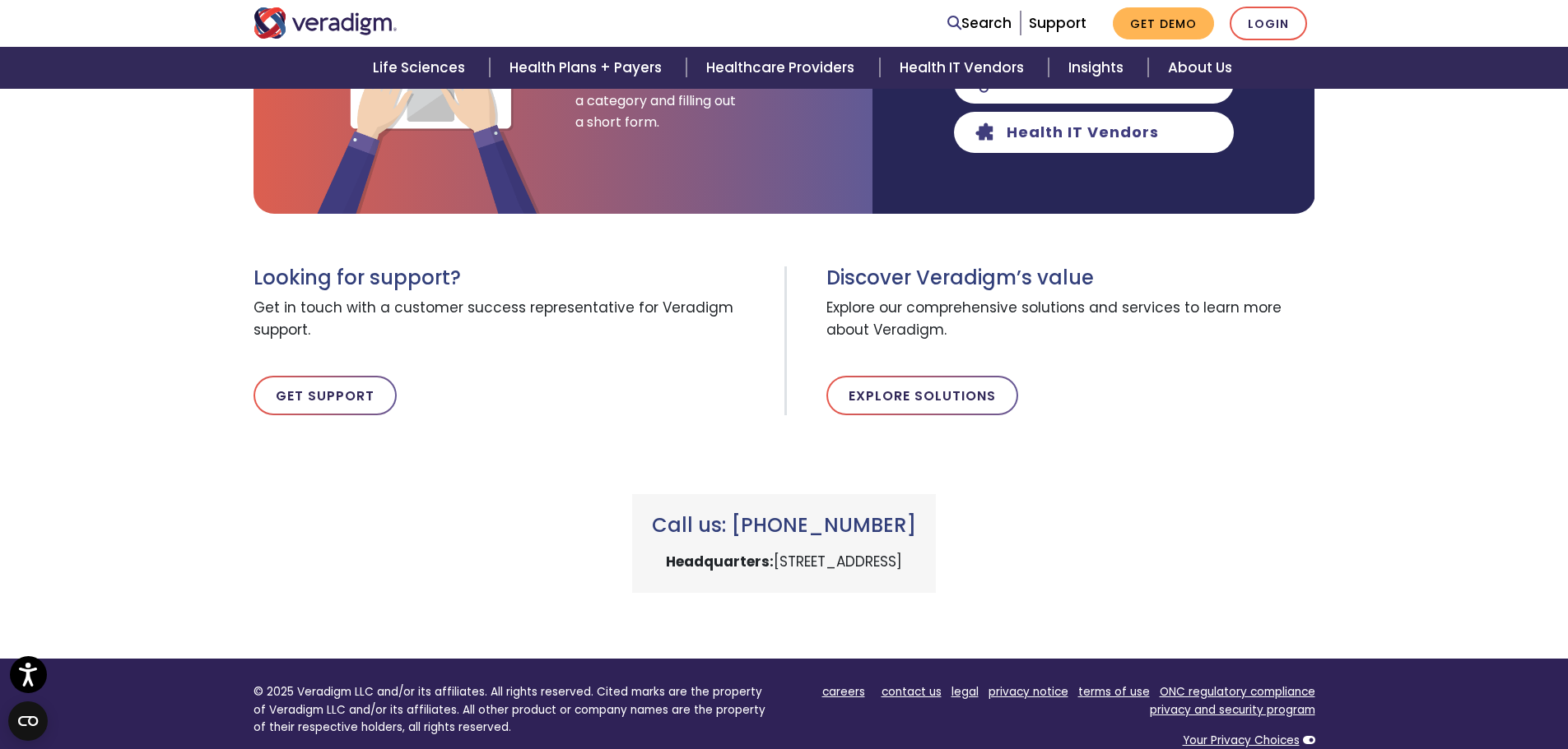
scroll to position [576, 0]
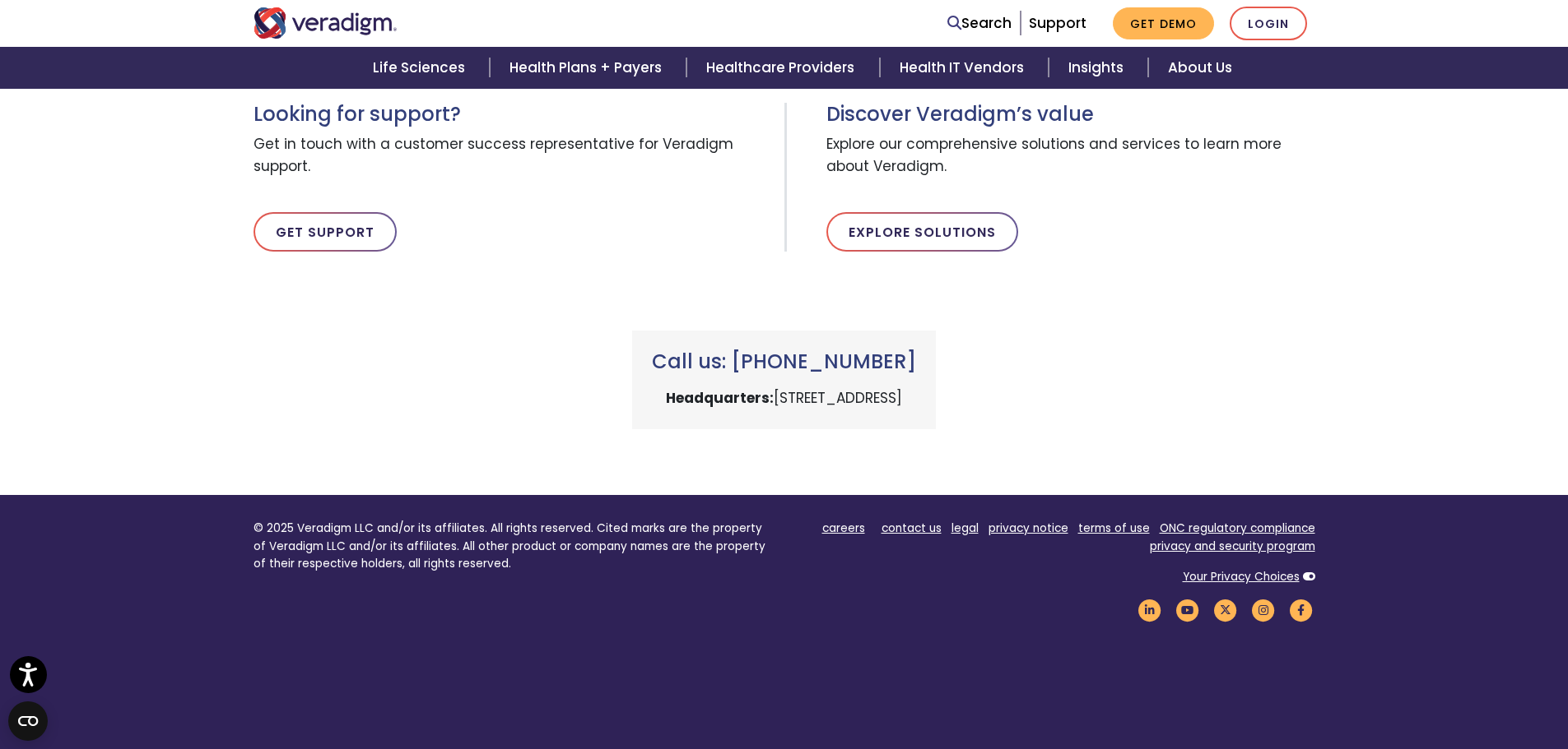
click at [323, 24] on img "Veradigm logo" at bounding box center [326, 23] width 144 height 31
